Goal: Task Accomplishment & Management: Use online tool/utility

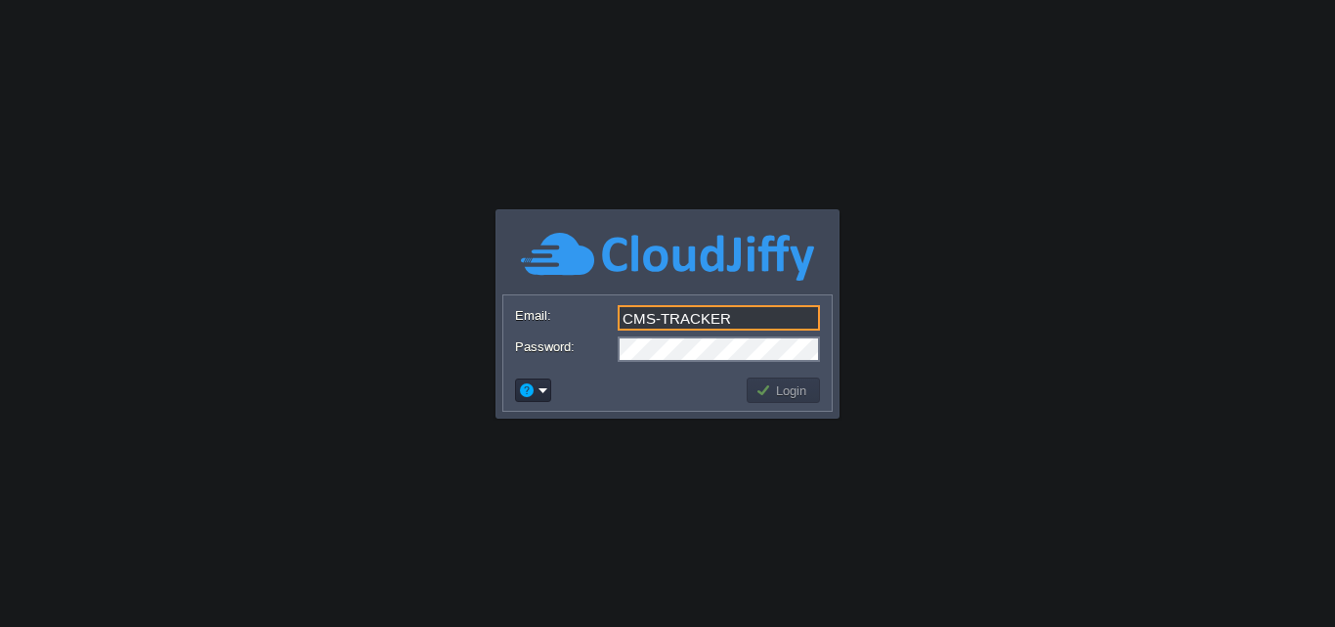
click at [762, 307] on input "CMS-TRACKER" at bounding box center [719, 317] width 202 height 25
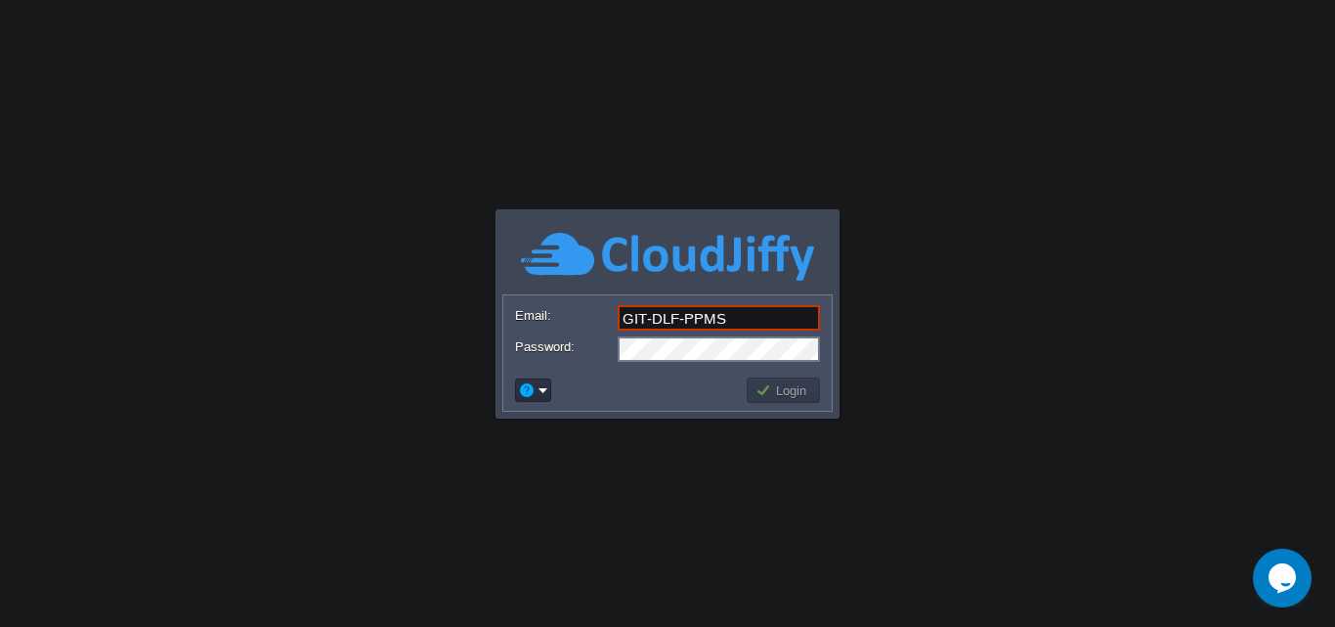
click at [703, 385] on td at bounding box center [628, 389] width 232 height 31
click at [763, 285] on link at bounding box center [667, 279] width 293 height 15
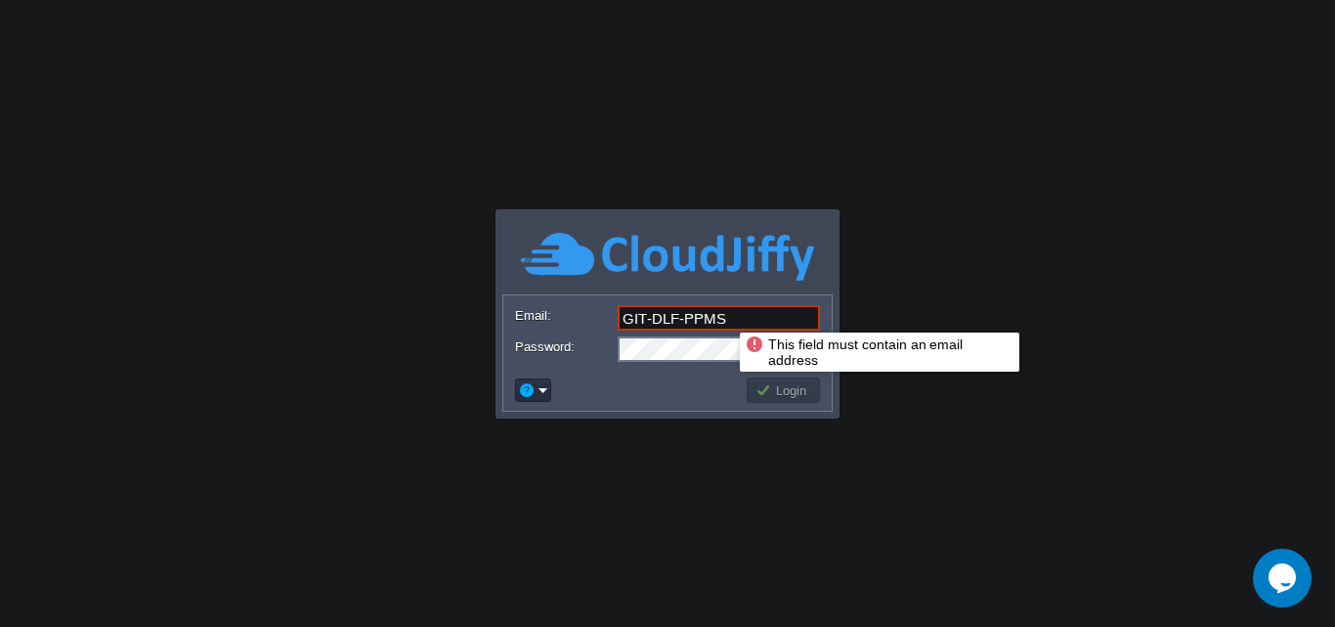
click at [725, 315] on input "GIT-DLF-PPMS" at bounding box center [719, 317] width 202 height 25
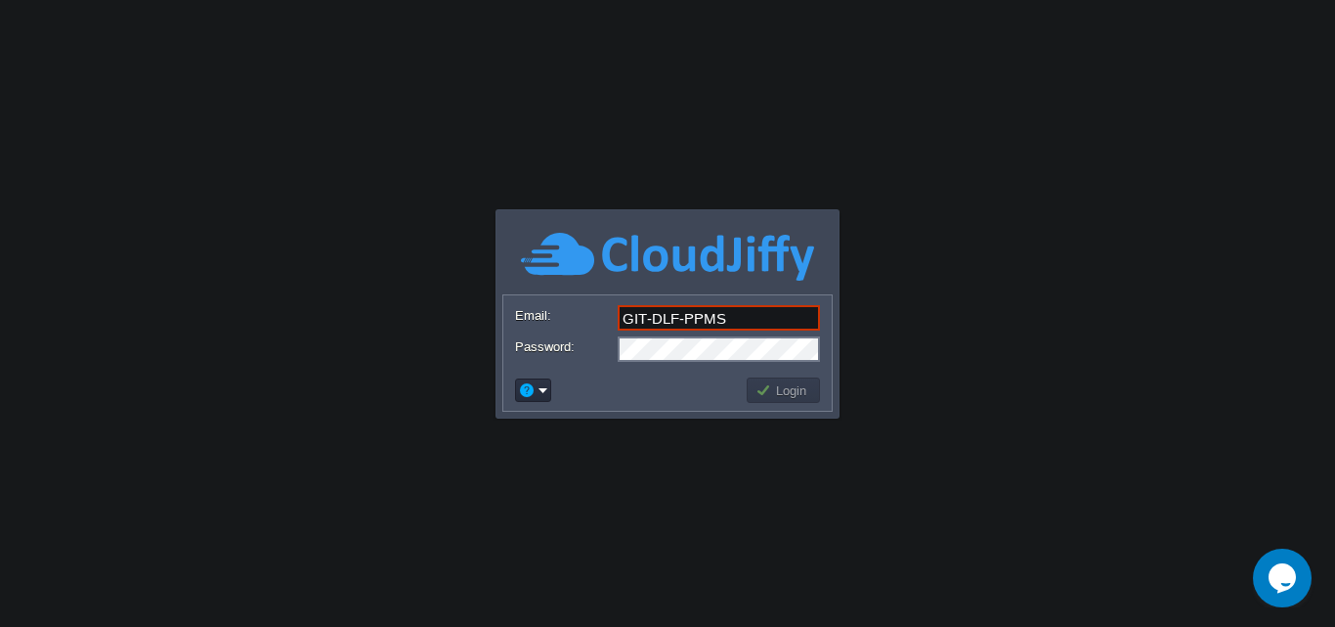
type input "[EMAIL_ADDRESS][DOMAIN_NAME]"
click at [799, 389] on button "Login" at bounding box center [784, 390] width 57 height 18
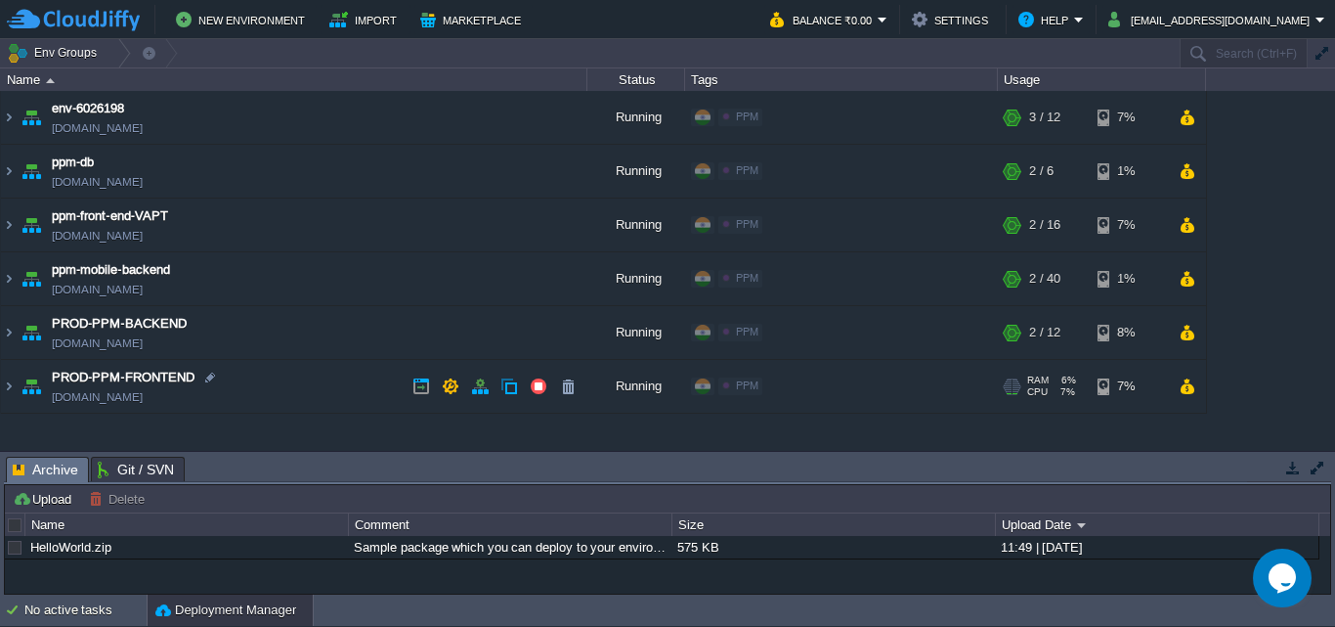
click at [347, 390] on td "PROD-PPM-FRONTEND [DOMAIN_NAME]" at bounding box center [294, 387] width 586 height 54
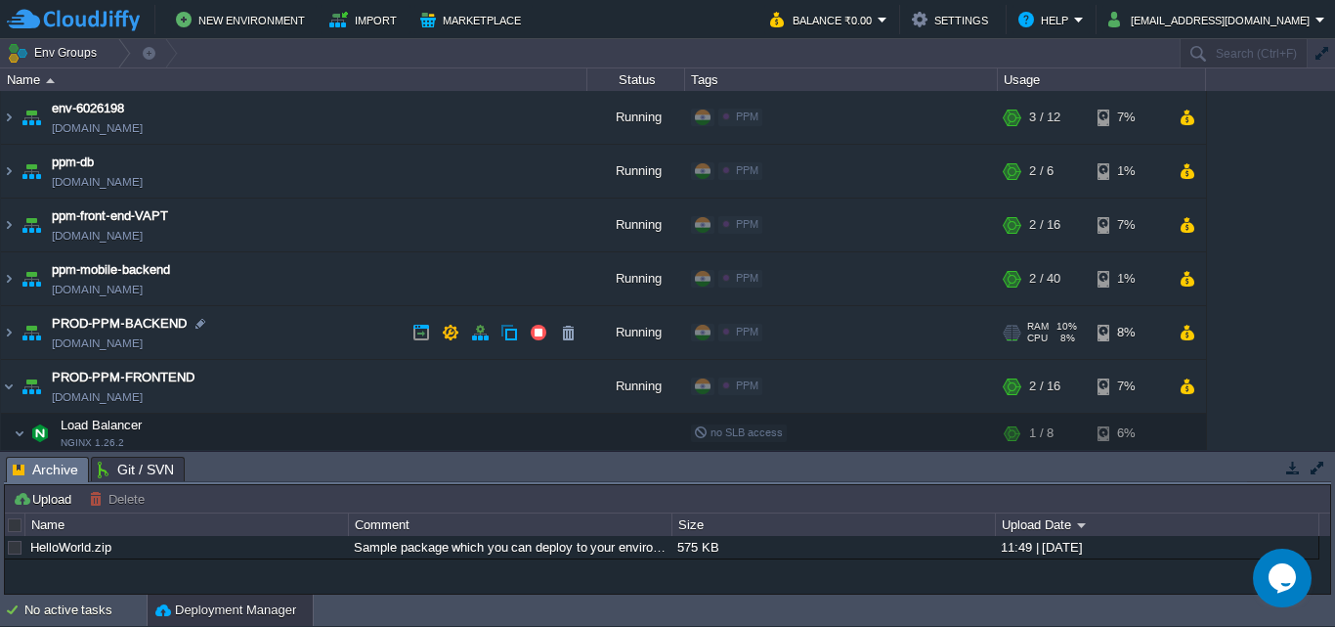
click at [336, 326] on td "PROD-PPM-BACKEND [DOMAIN_NAME]" at bounding box center [294, 333] width 586 height 54
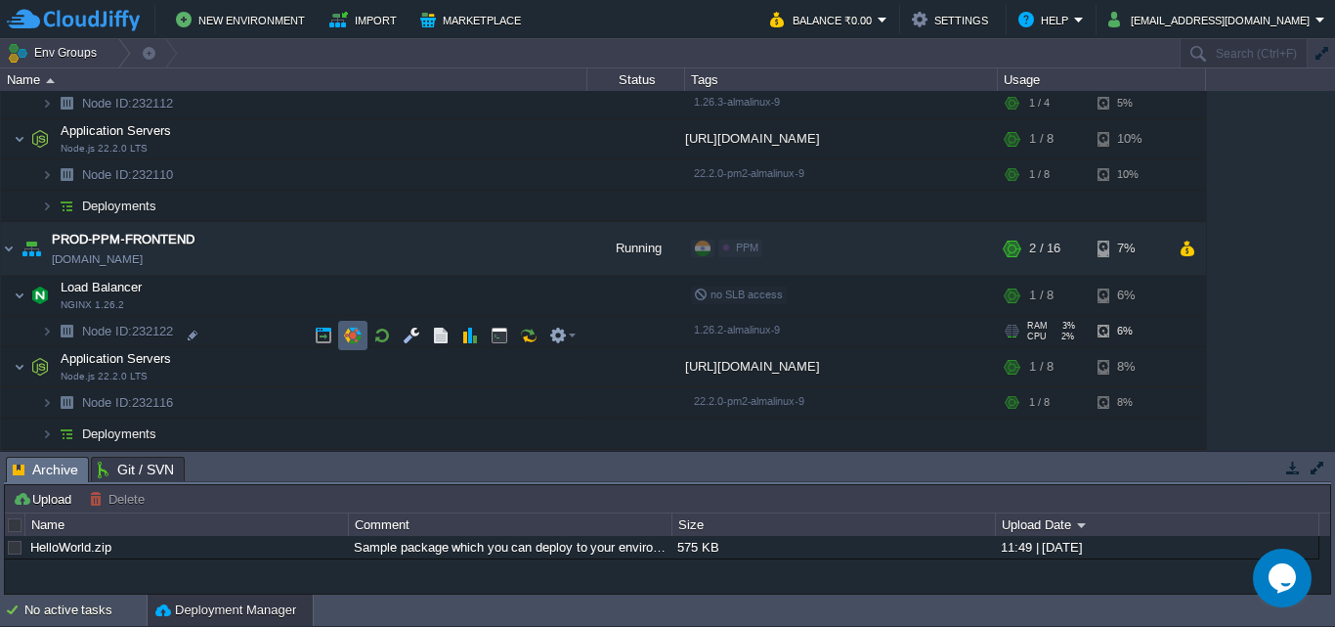
scroll to position [312, 0]
click at [396, 213] on td "Deployments" at bounding box center [294, 206] width 586 height 31
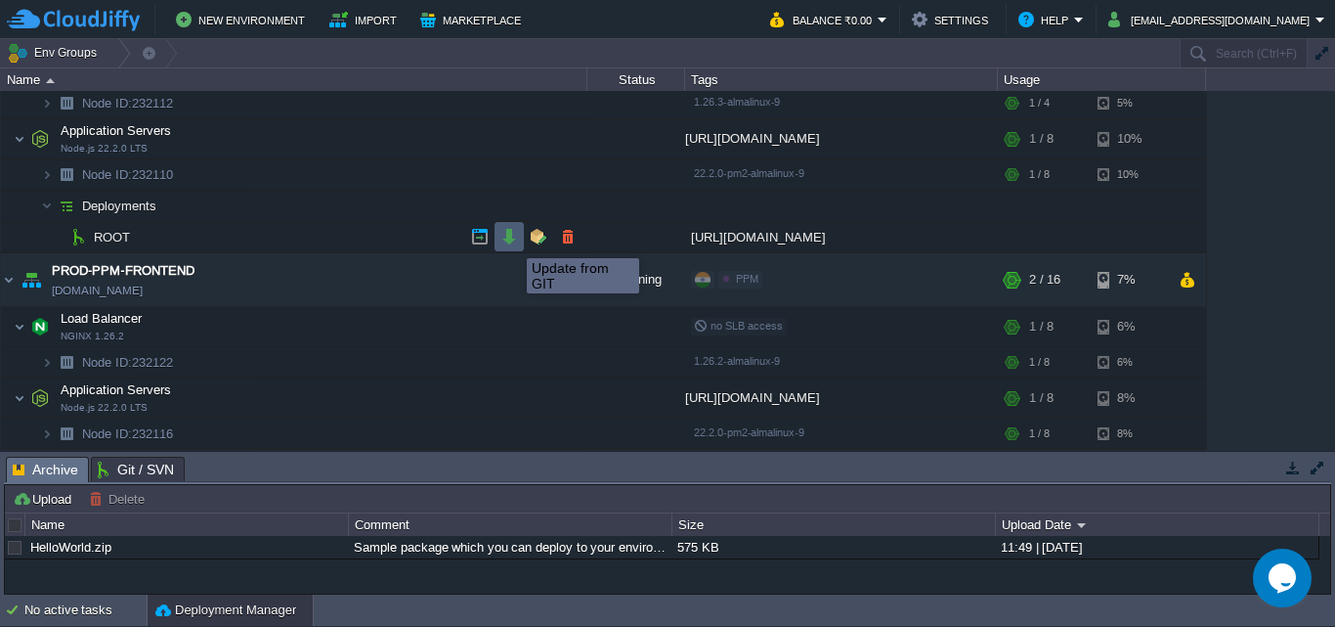
click at [512, 240] on button "button" at bounding box center [509, 237] width 18 height 18
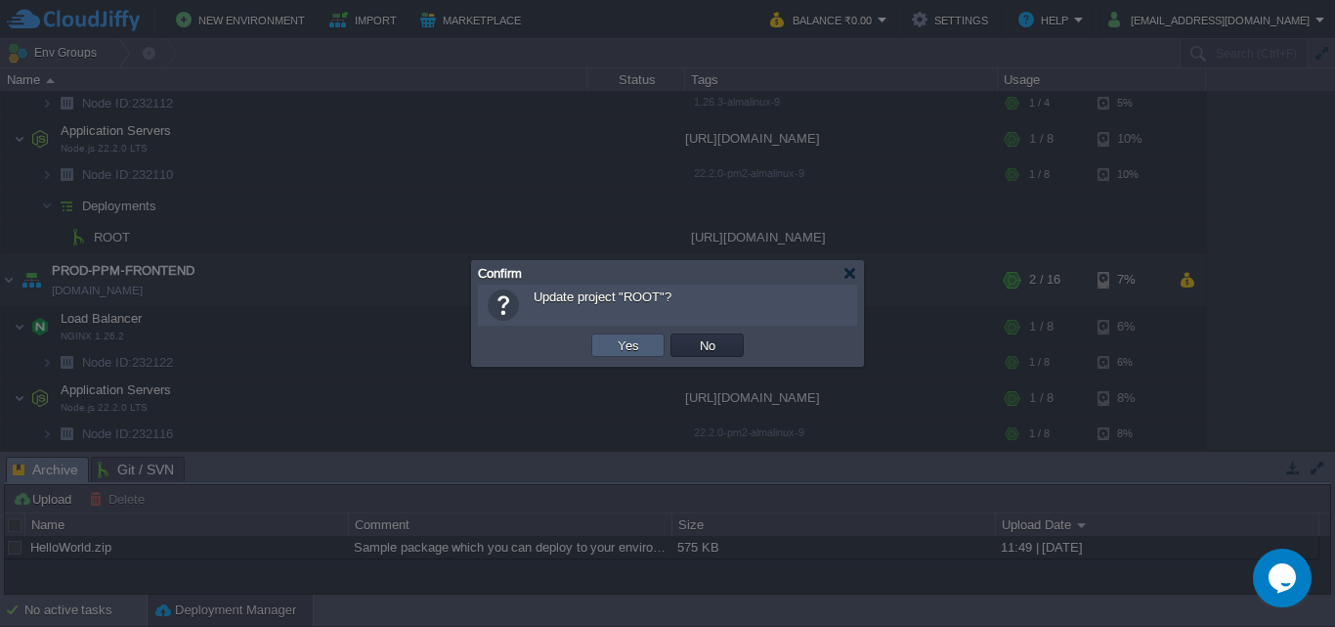
click at [628, 349] on button "Yes" at bounding box center [628, 345] width 33 height 18
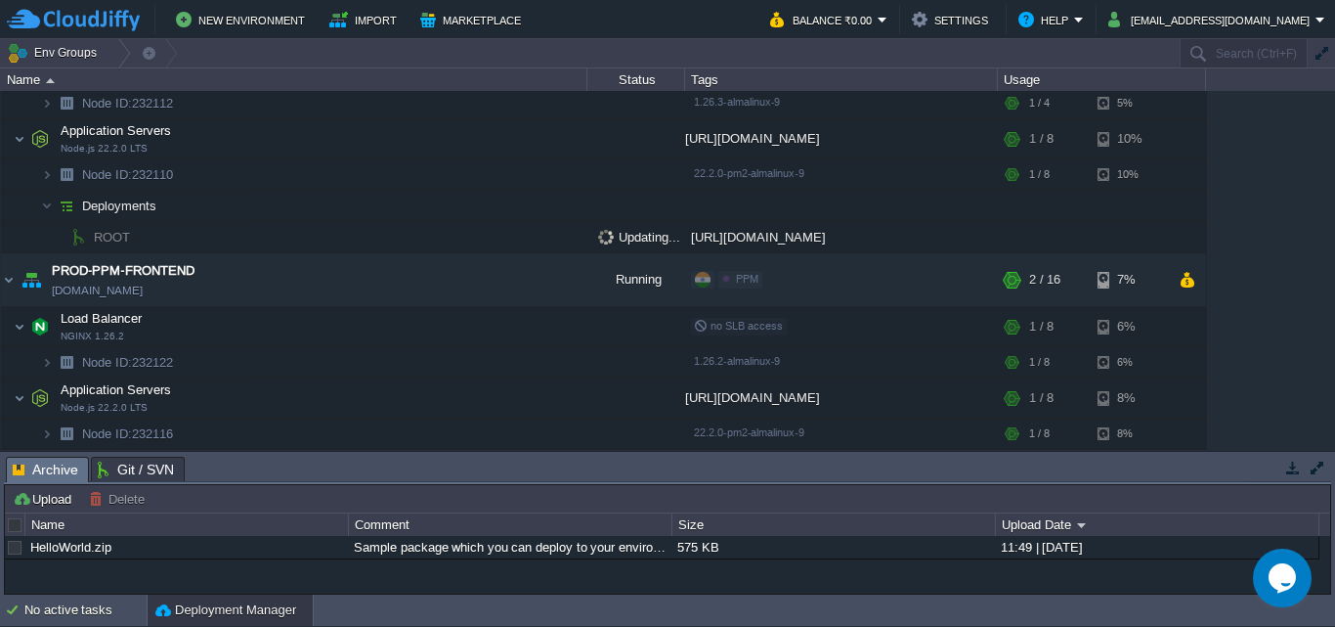
scroll to position [0, 0]
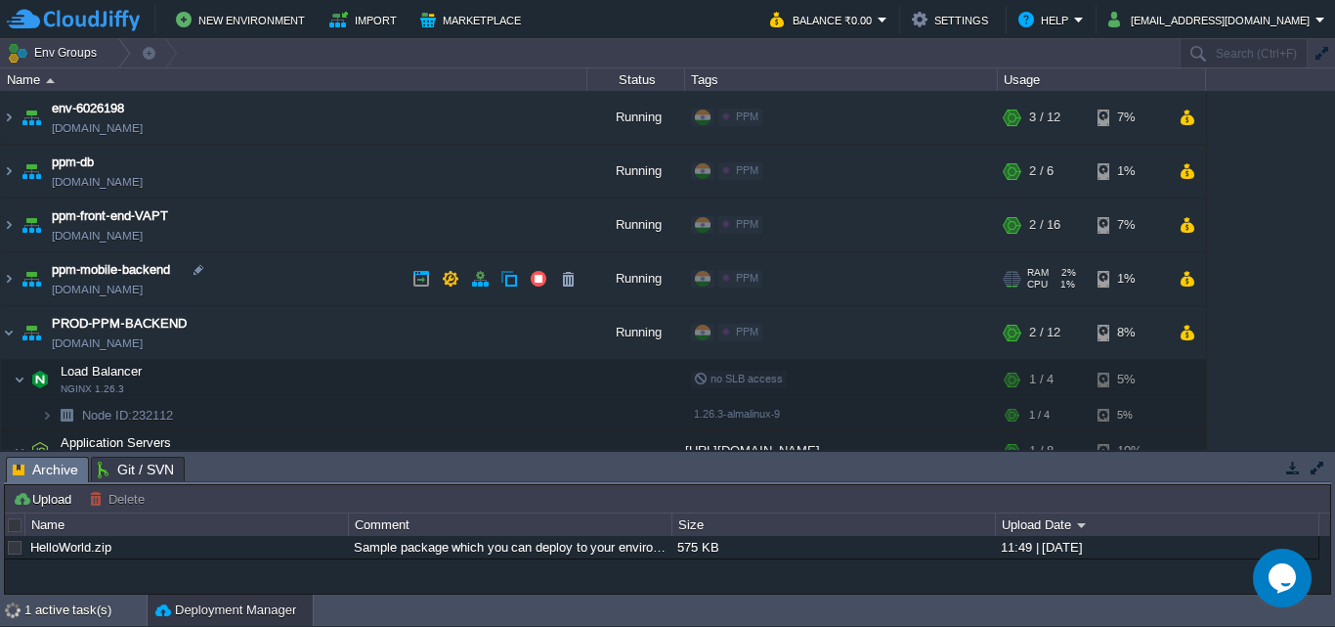
click at [311, 281] on td "ppm-mobile-backend [DOMAIN_NAME]" at bounding box center [294, 279] width 586 height 54
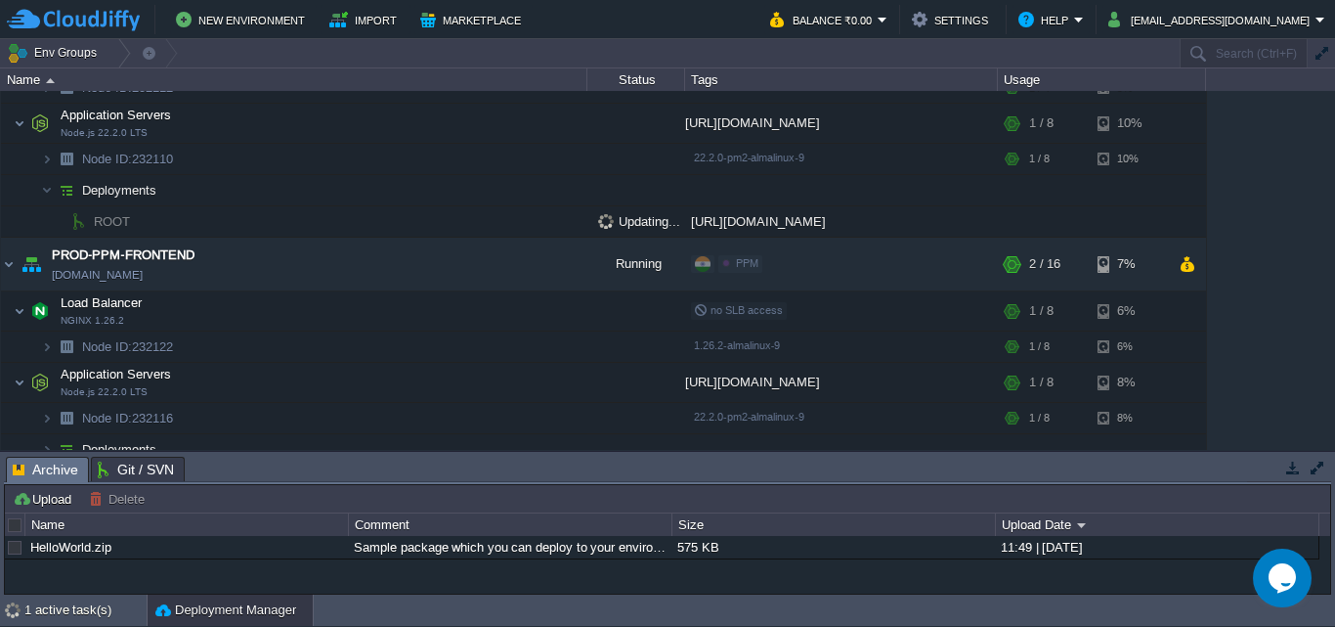
scroll to position [517, 0]
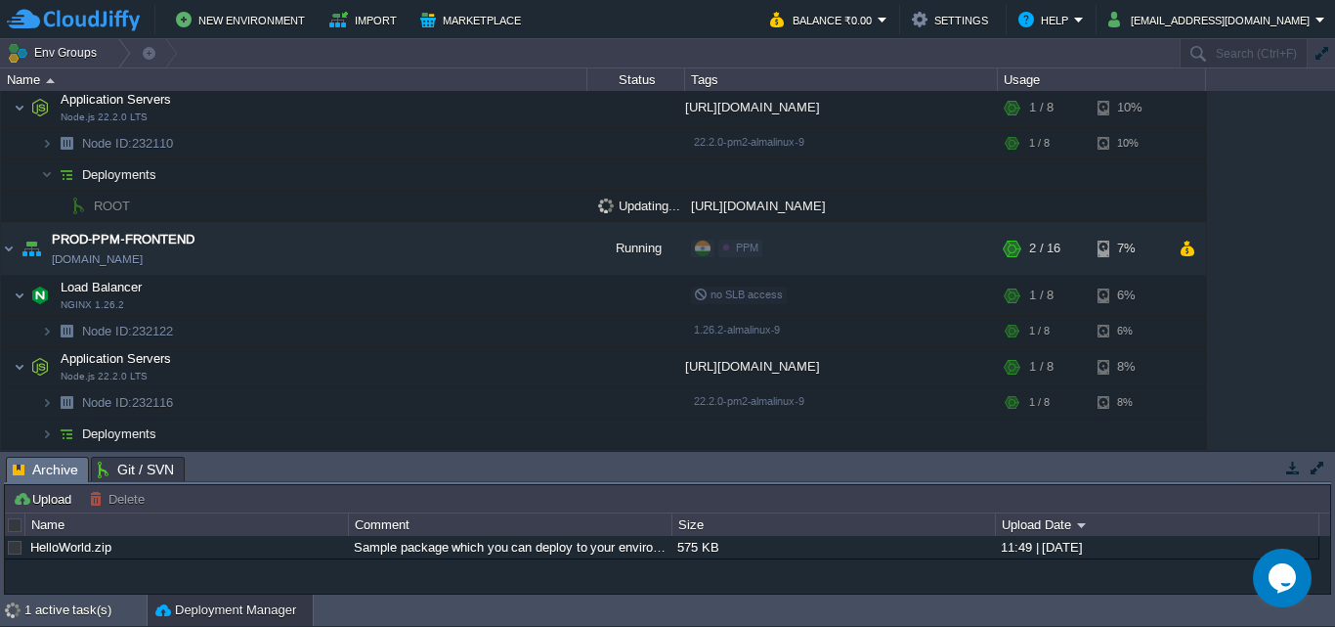
click at [343, 214] on td "ROOT" at bounding box center [294, 206] width 586 height 31
click at [327, 202] on td "ROOT" at bounding box center [294, 206] width 586 height 31
click at [289, 253] on td "PROD-PPM-FRONTEND [DOMAIN_NAME]" at bounding box center [294, 249] width 586 height 54
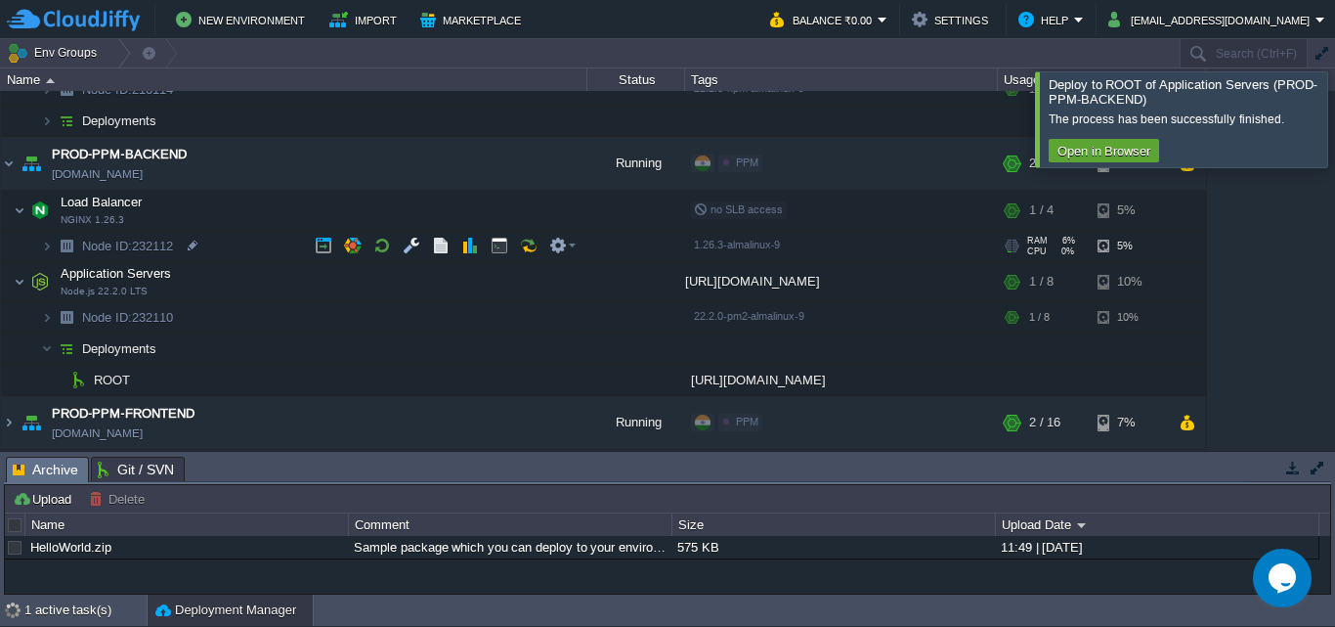
scroll to position [343, 0]
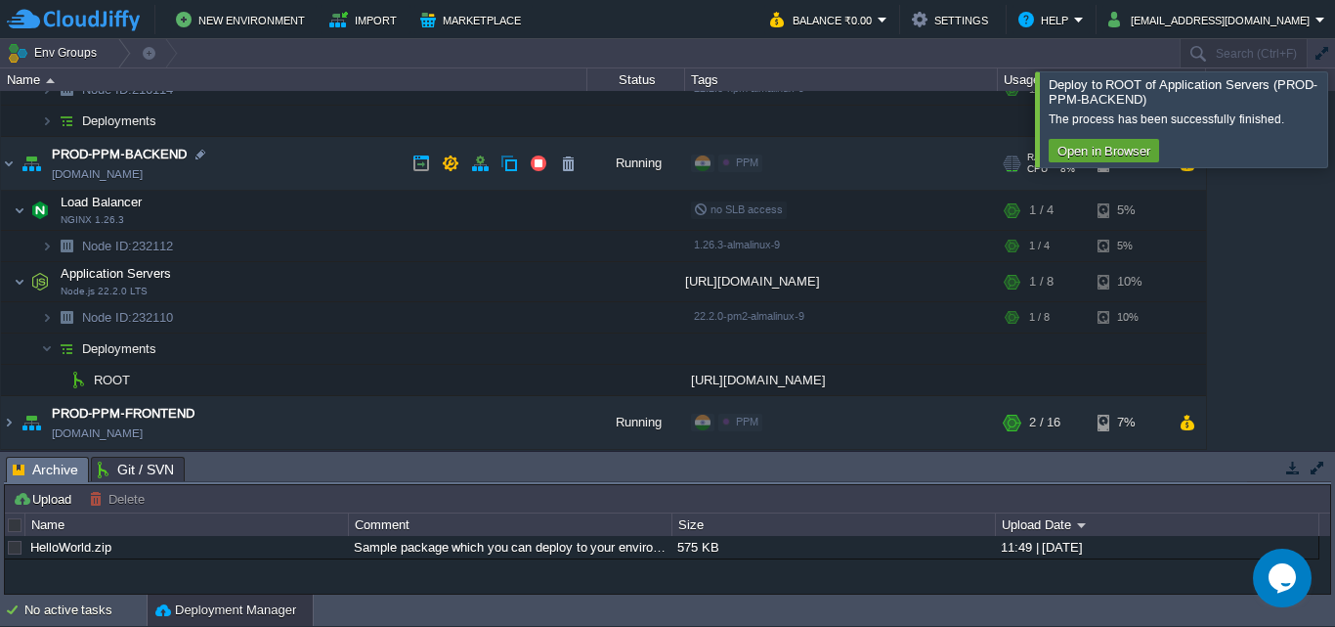
click at [288, 174] on td "PROD-PPM-BACKEND [DOMAIN_NAME]" at bounding box center [294, 164] width 586 height 54
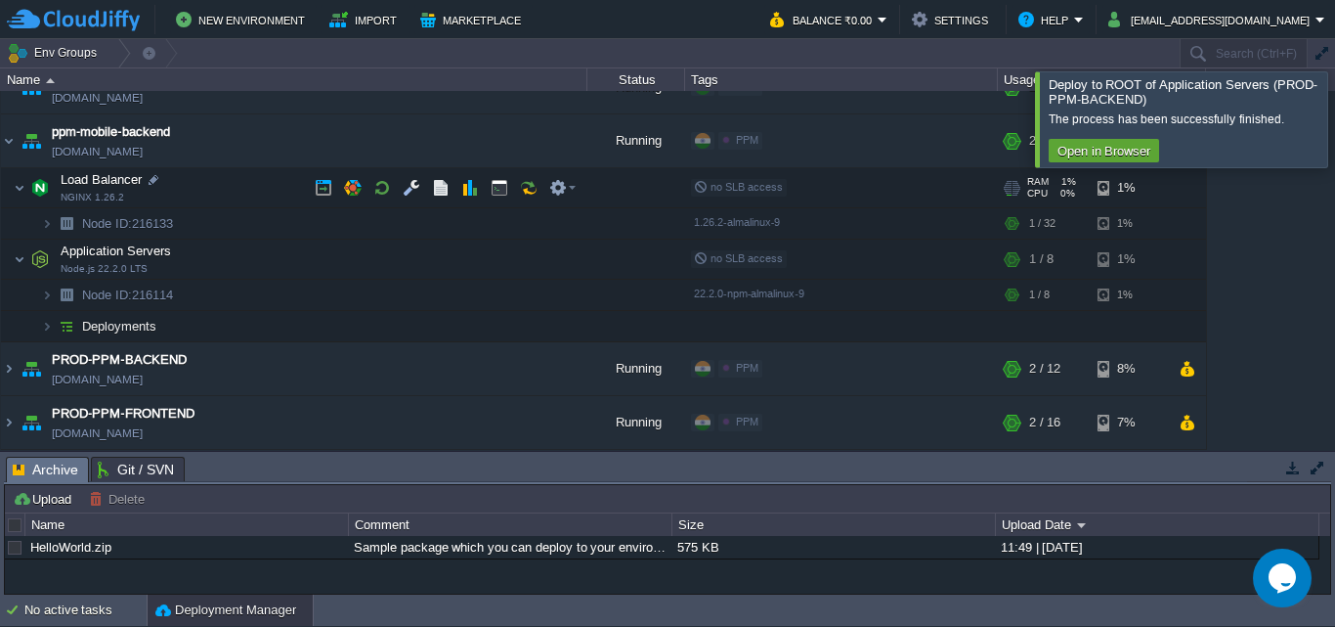
scroll to position [138, 0]
click at [369, 318] on td "Deployments" at bounding box center [294, 326] width 586 height 31
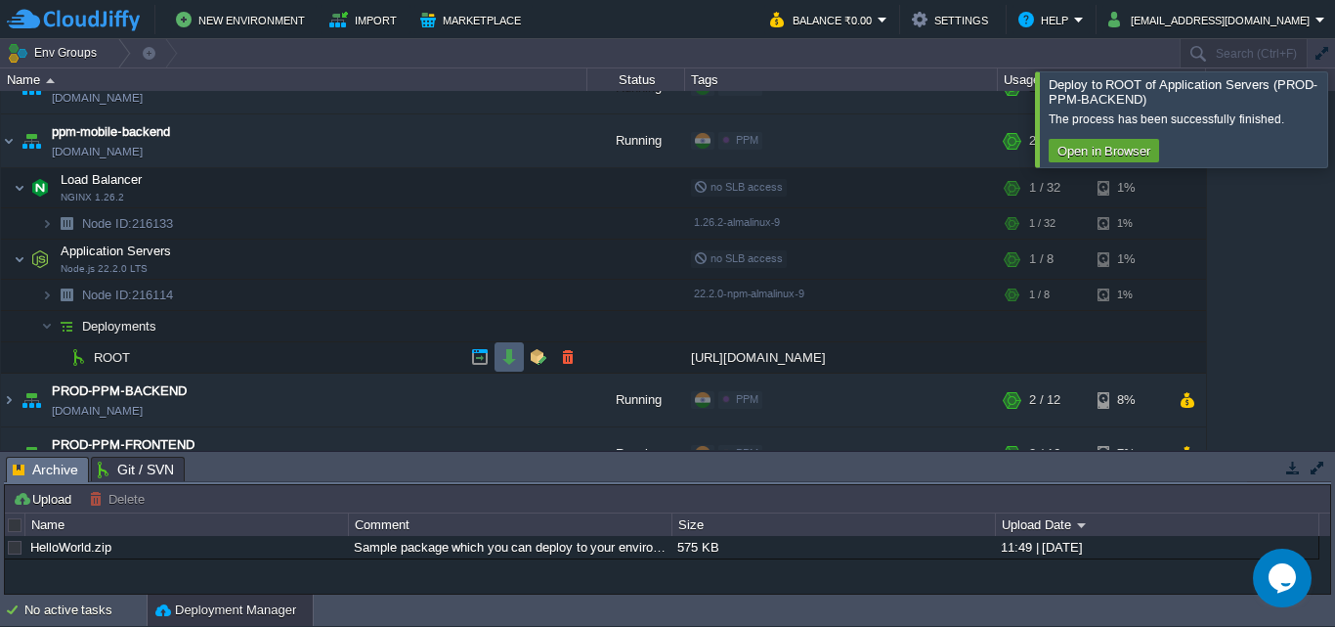
click at [506, 362] on button "button" at bounding box center [509, 357] width 18 height 18
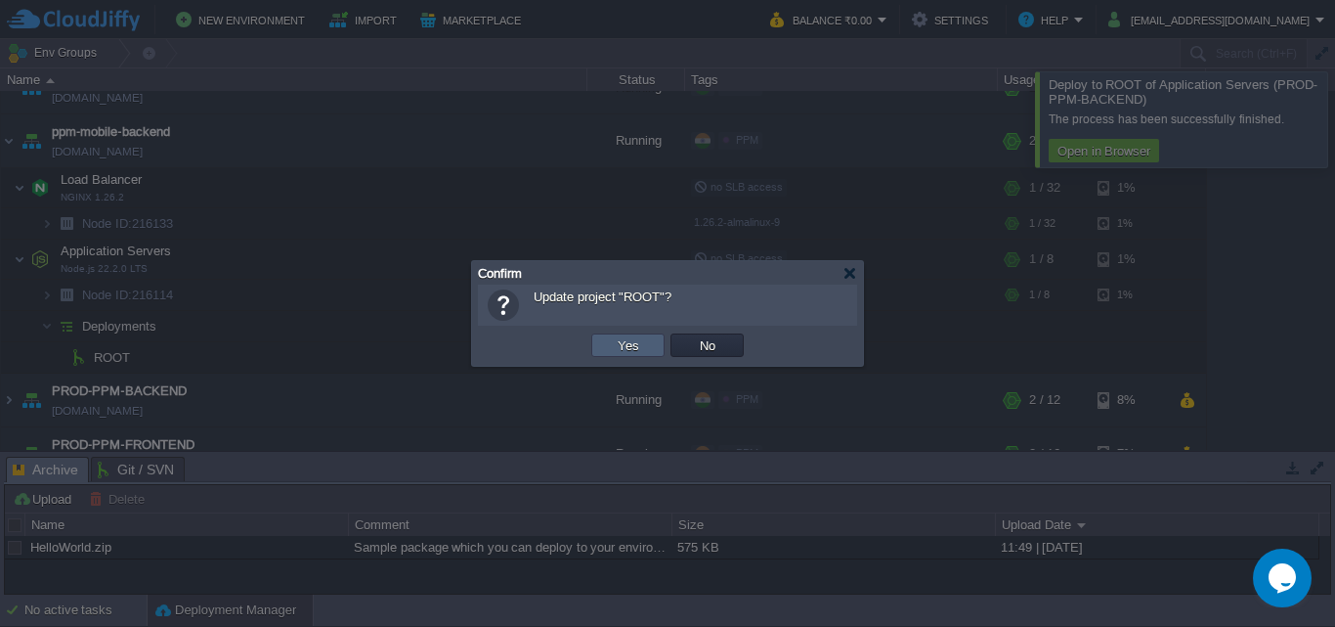
click at [619, 345] on button "Yes" at bounding box center [628, 345] width 33 height 18
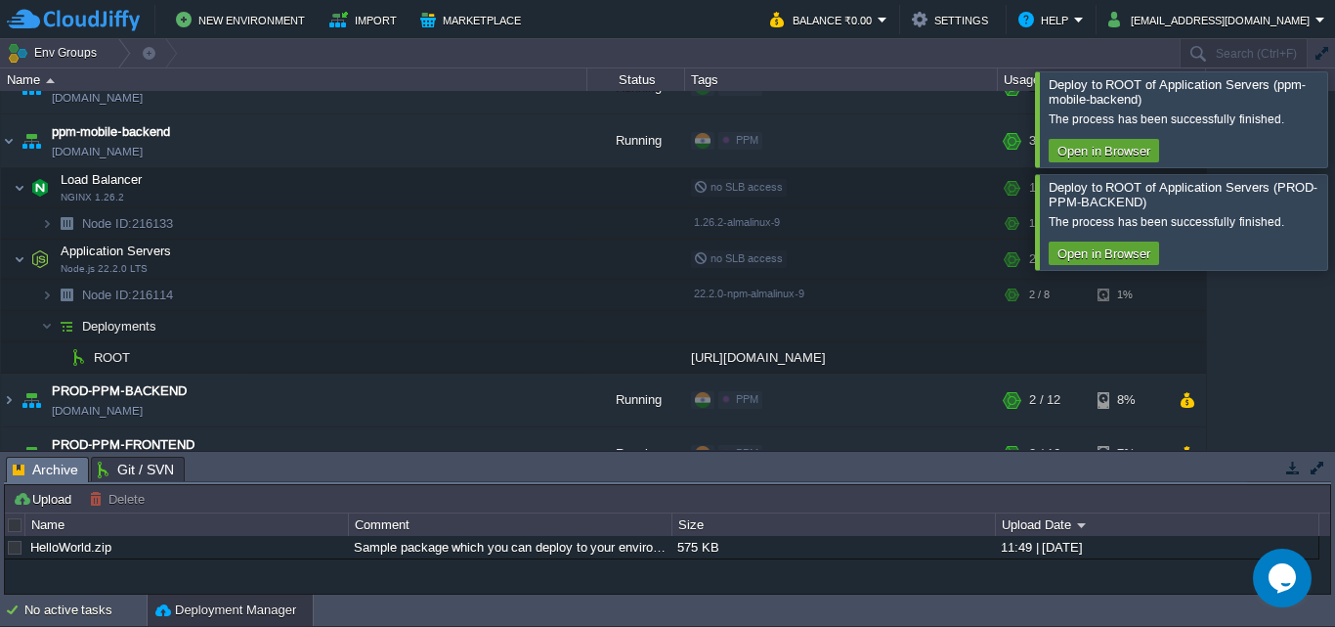
click at [1334, 215] on div at bounding box center [1359, 221] width 0 height 95
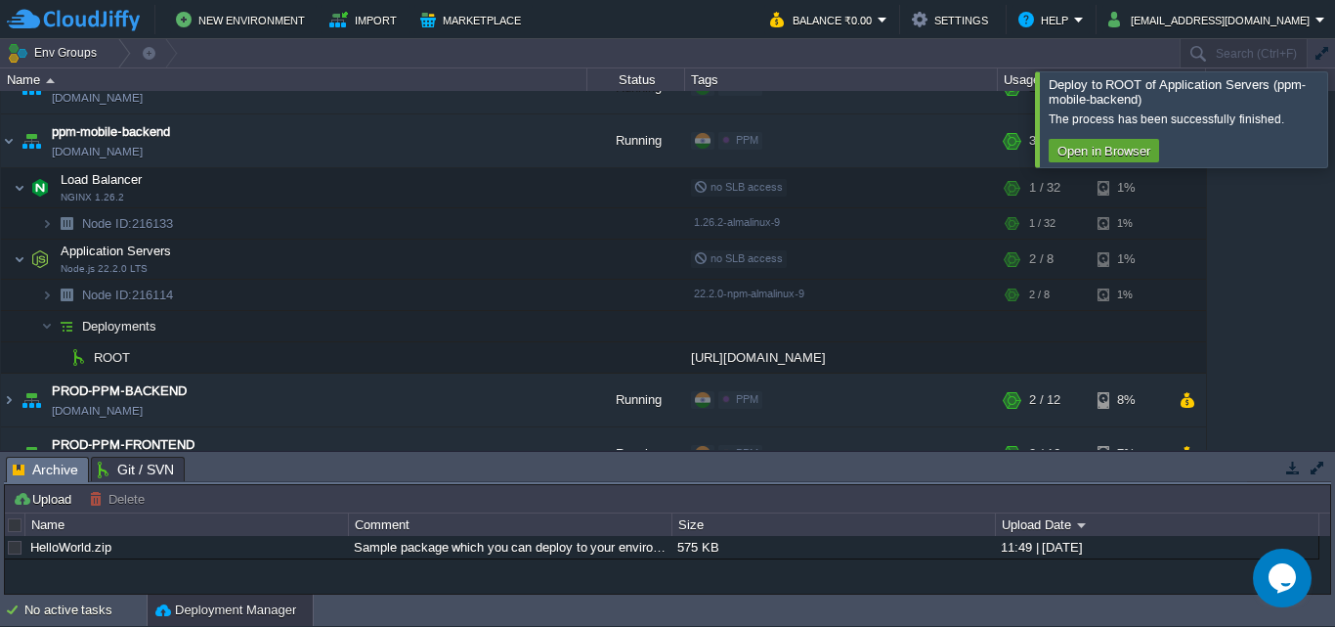
click at [1334, 138] on div at bounding box center [1359, 118] width 0 height 95
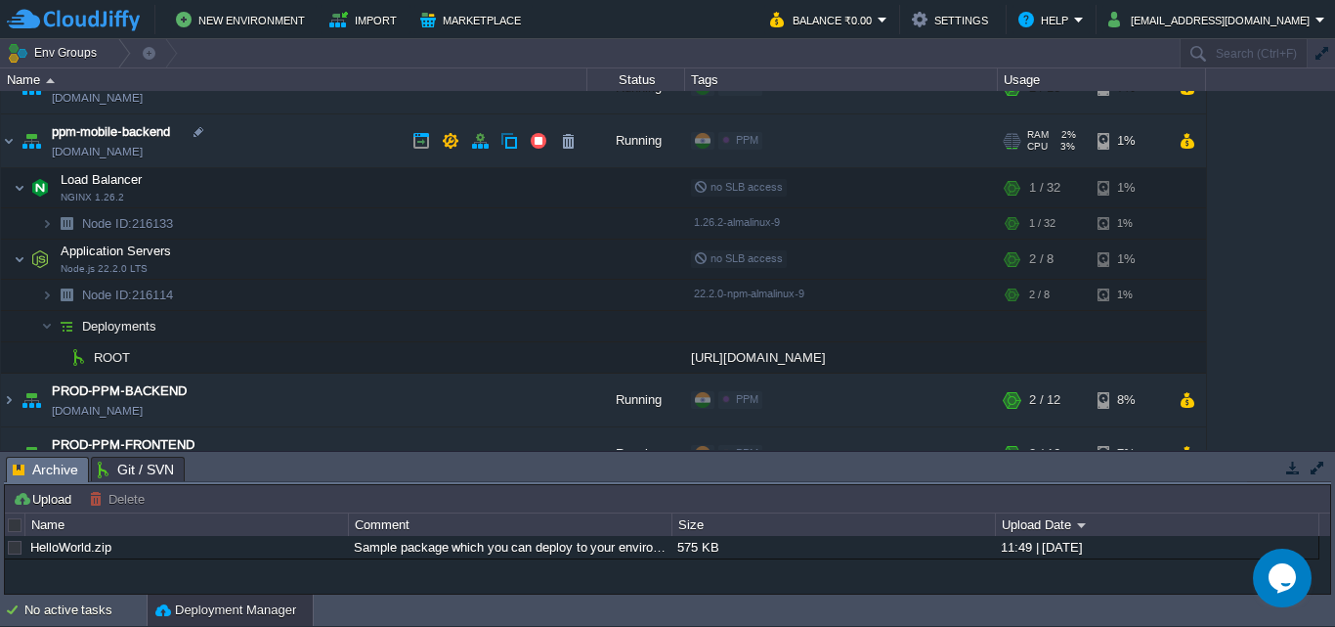
click at [309, 152] on td "ppm-mobile-backend [DOMAIN_NAME]" at bounding box center [294, 141] width 586 height 54
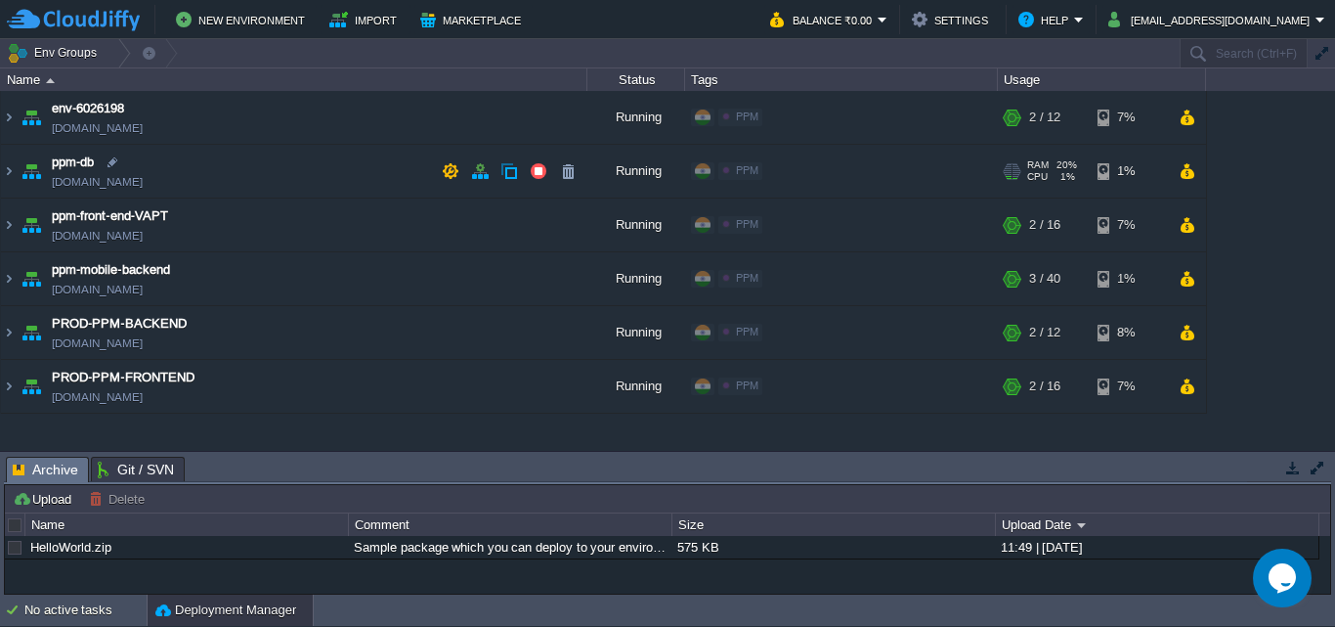
scroll to position [0, 0]
